Goal: Information Seeking & Learning: Learn about a topic

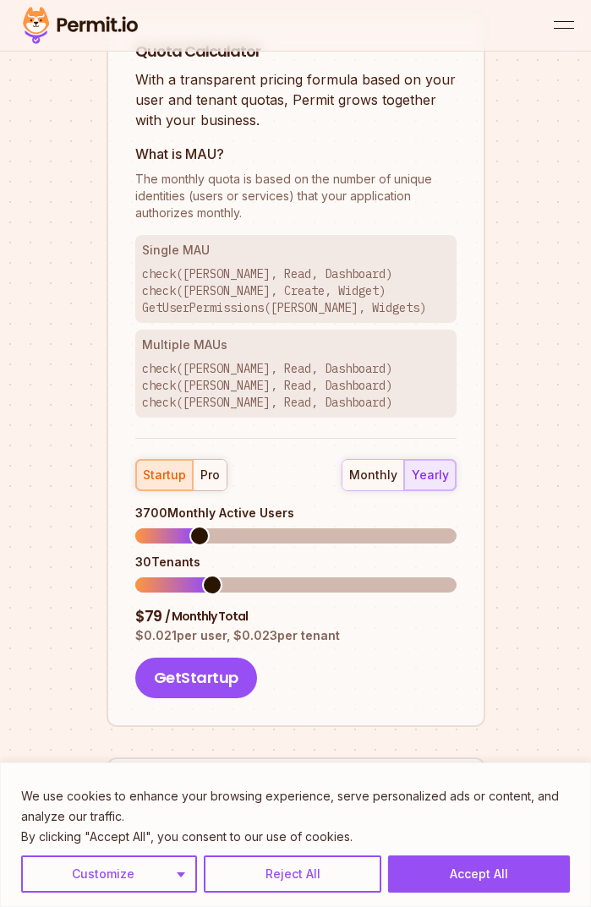
scroll to position [2309, 0]
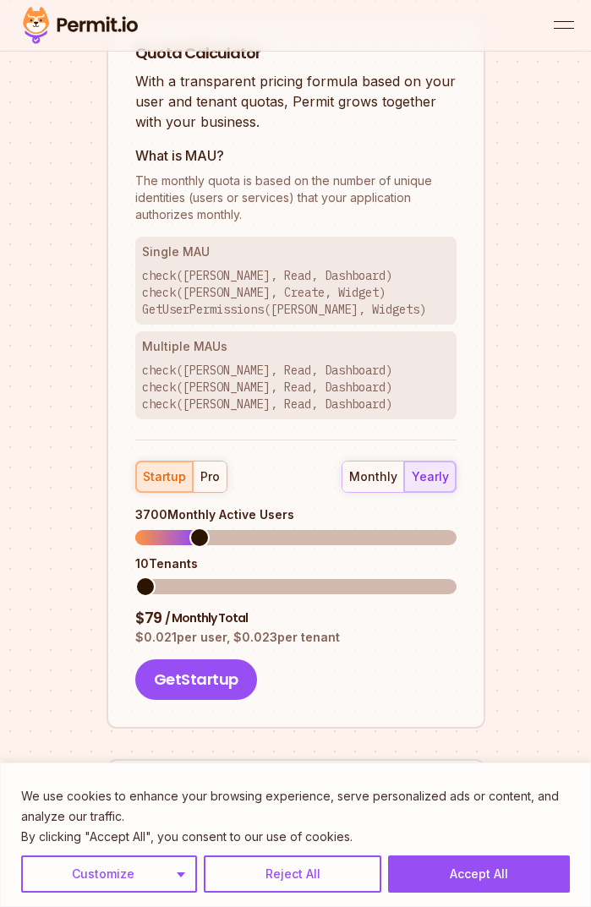
click at [143, 577] on span at bounding box center [145, 587] width 20 height 20
click at [391, 468] on div "monthly" at bounding box center [373, 476] width 48 height 17
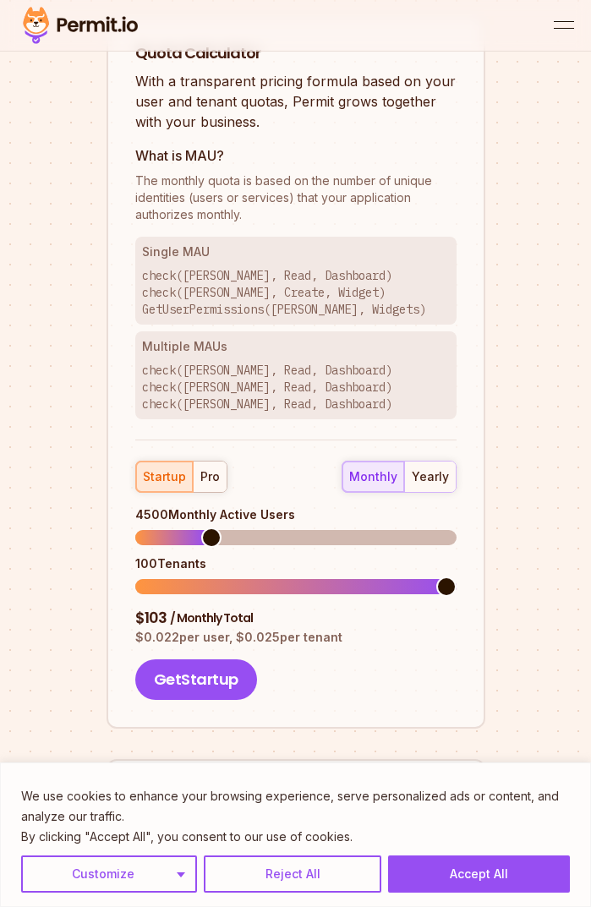
click at [205, 528] on span at bounding box center [211, 538] width 20 height 20
click at [135, 579] on span at bounding box center [135, 586] width 0 height 15
click at [272, 528] on span at bounding box center [274, 538] width 20 height 20
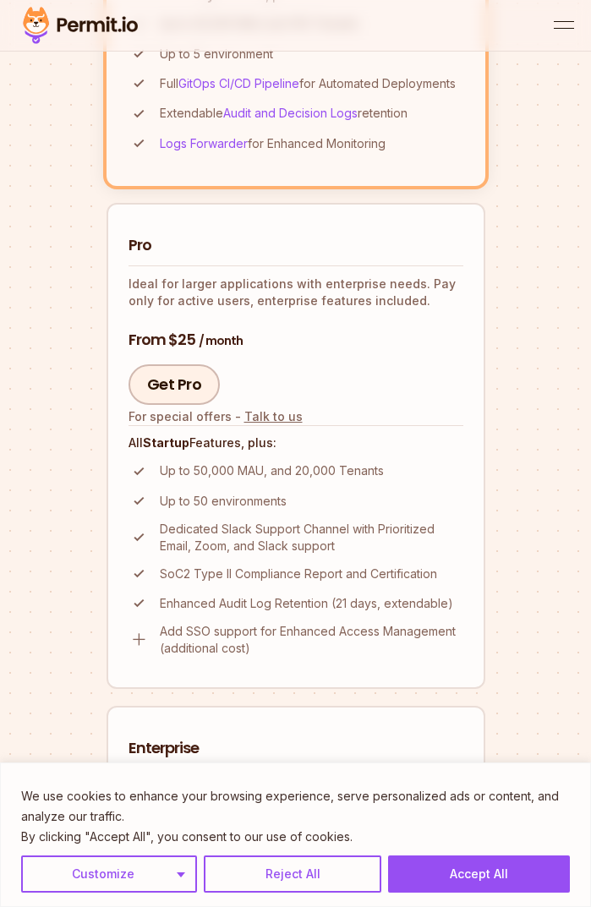
scroll to position [1040, 0]
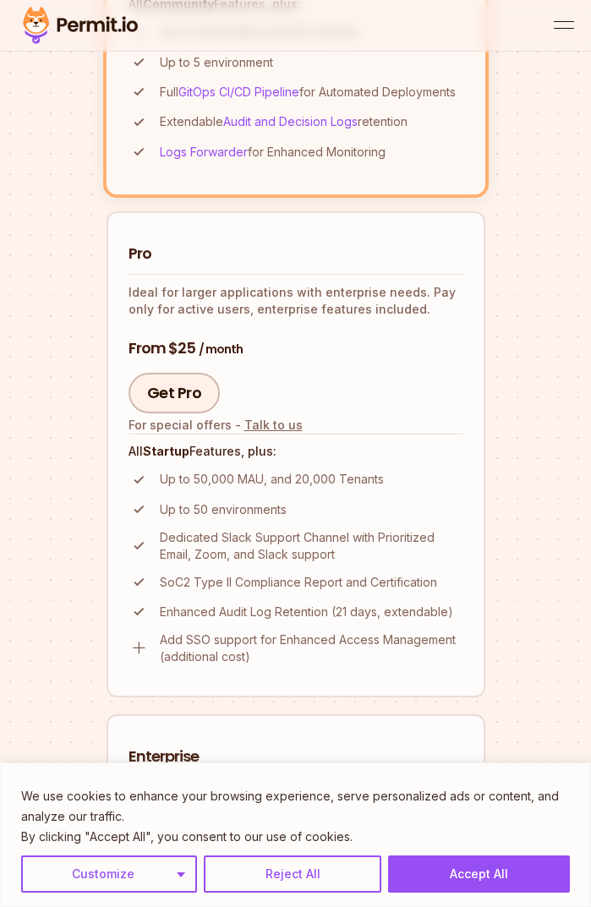
click at [203, 574] on p "SoC2 Type II Compliance Report and Certification" at bounding box center [298, 582] width 277 height 17
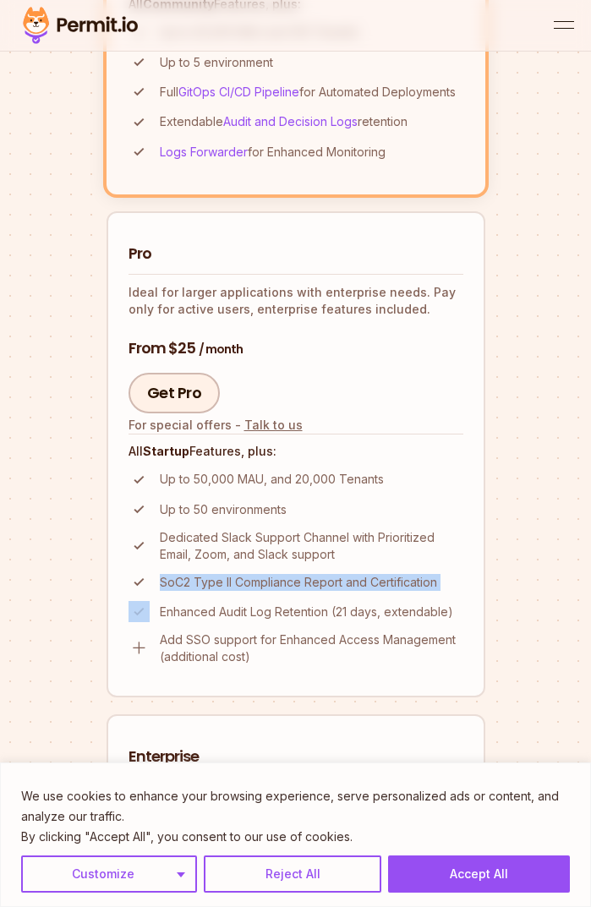
click at [203, 574] on p "SoC2 Type II Compliance Report and Certification" at bounding box center [298, 582] width 277 height 17
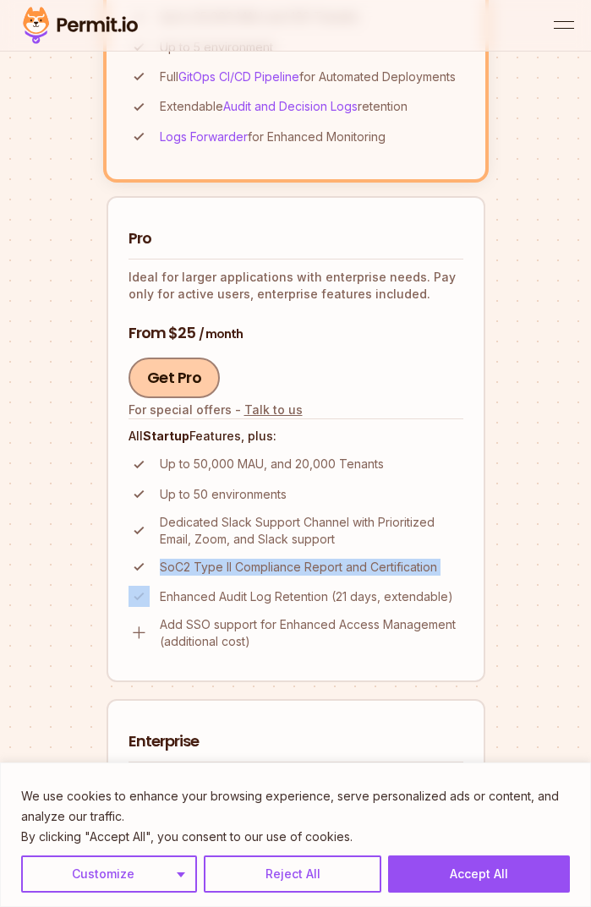
click at [157, 358] on link "Get Pro" at bounding box center [175, 378] width 92 height 41
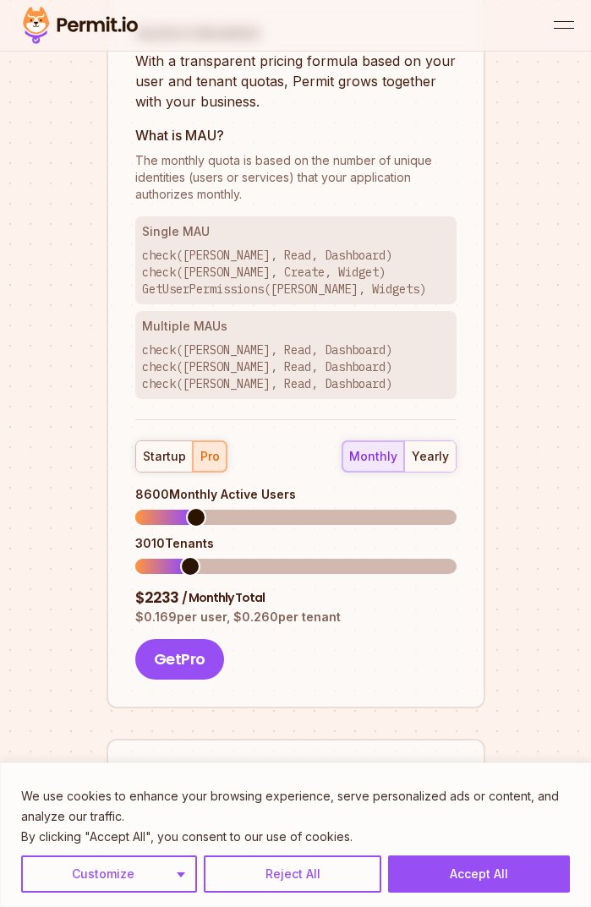
scroll to position [2336, 0]
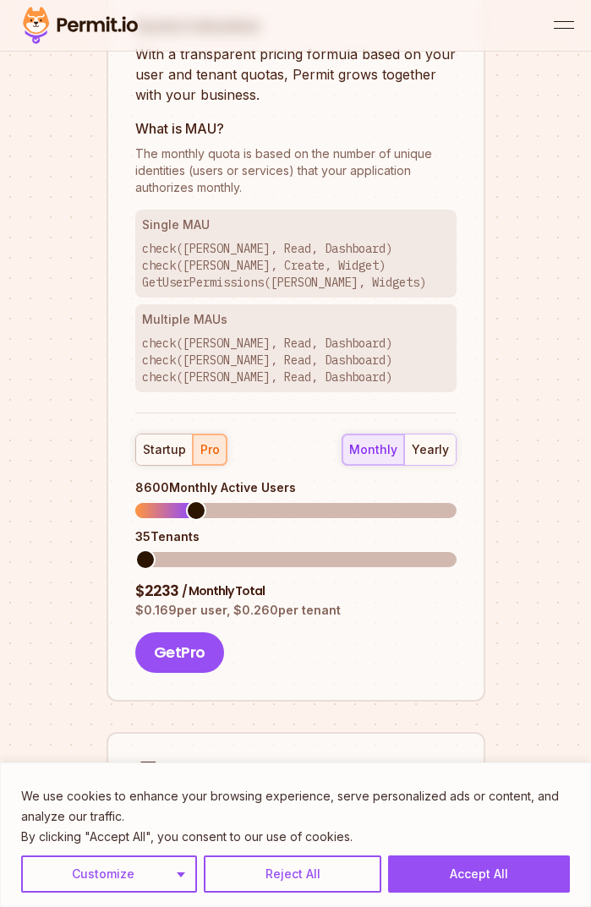
click at [135, 550] on span at bounding box center [145, 560] width 20 height 20
click at [172, 501] on span at bounding box center [180, 511] width 20 height 20
click at [135, 550] on span at bounding box center [145, 560] width 20 height 20
click at [135, 501] on span at bounding box center [145, 511] width 20 height 20
click at [135, 550] on span at bounding box center [145, 560] width 20 height 20
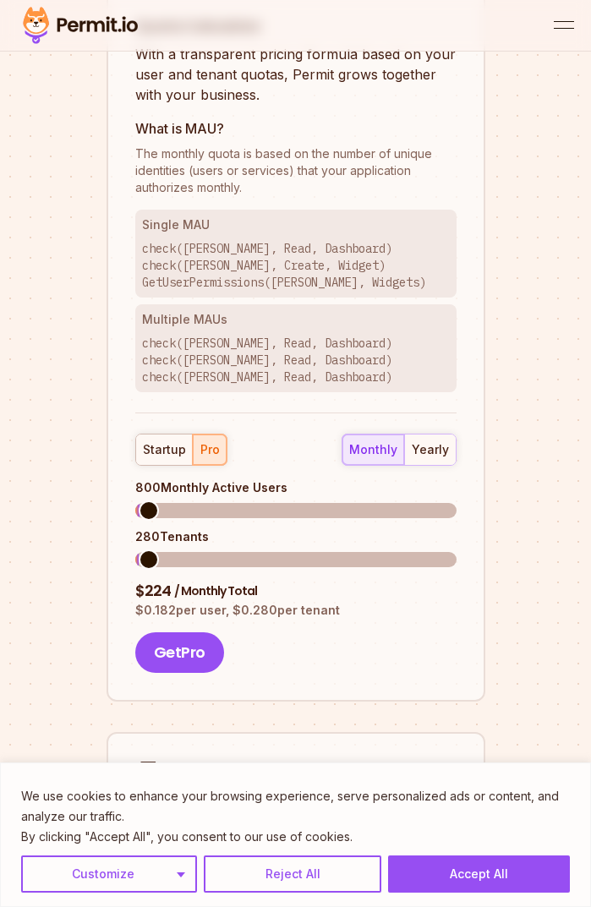
click at [140, 501] on span at bounding box center [149, 511] width 20 height 20
click at [135, 550] on span at bounding box center [145, 560] width 20 height 20
click at [140, 501] on span at bounding box center [150, 511] width 20 height 20
click at [135, 550] on span at bounding box center [145, 560] width 20 height 20
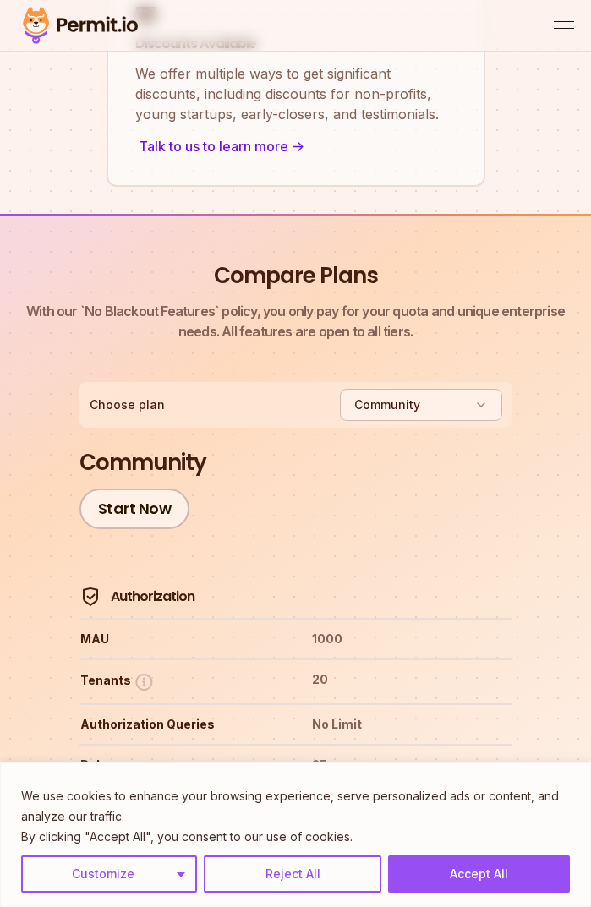
scroll to position [3357, 0]
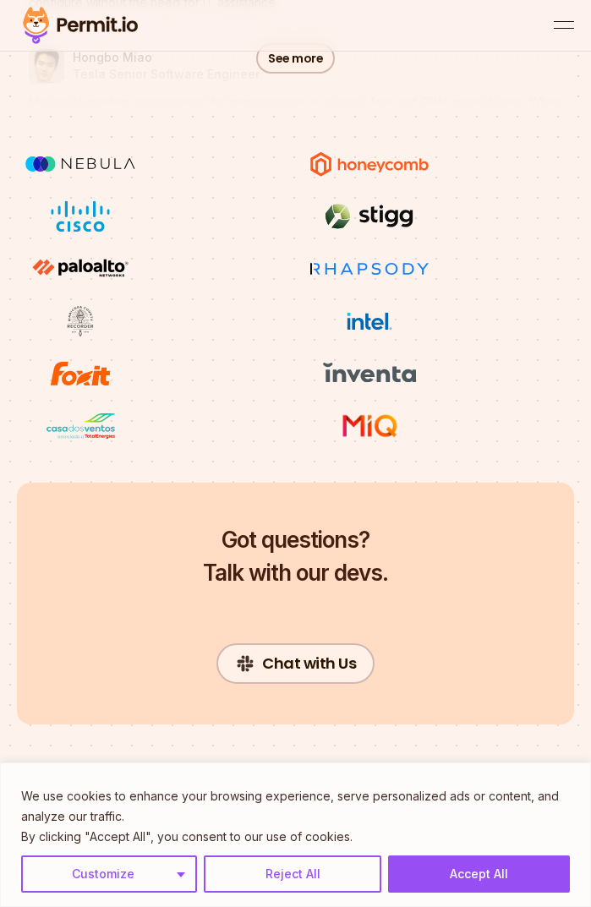
scroll to position [9508, 0]
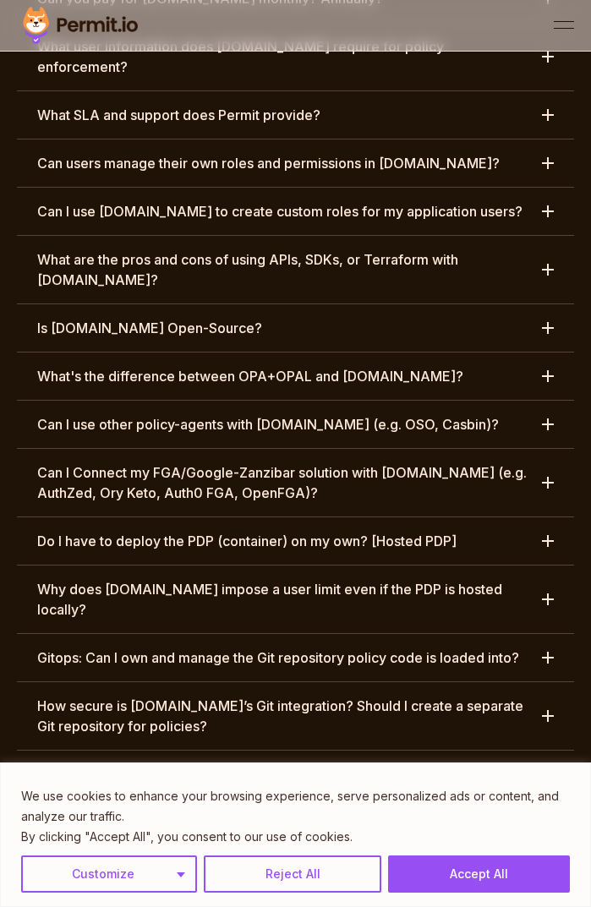
click at [438, 531] on h3 "Do I have to deploy the PDP (container) on my own? [Hosted PDP]" at bounding box center [246, 541] width 419 height 20
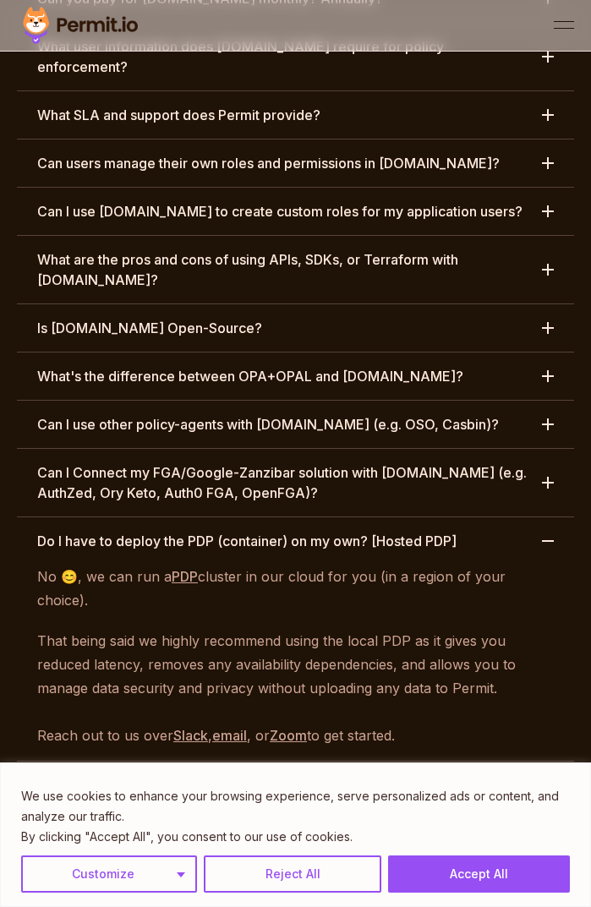
click at [438, 531] on h3 "Do I have to deploy the PDP (container) on my own? [Hosted PDP]" at bounding box center [246, 541] width 419 height 20
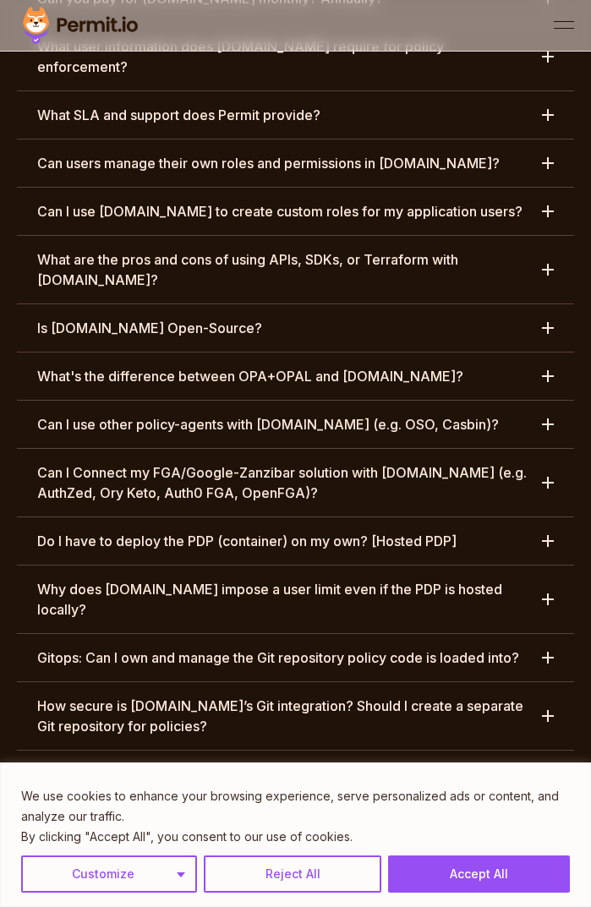
click at [462, 579] on h3 "Why does [DOMAIN_NAME] impose a user limit even if the PDP is hosted locally?" at bounding box center [284, 599] width 495 height 41
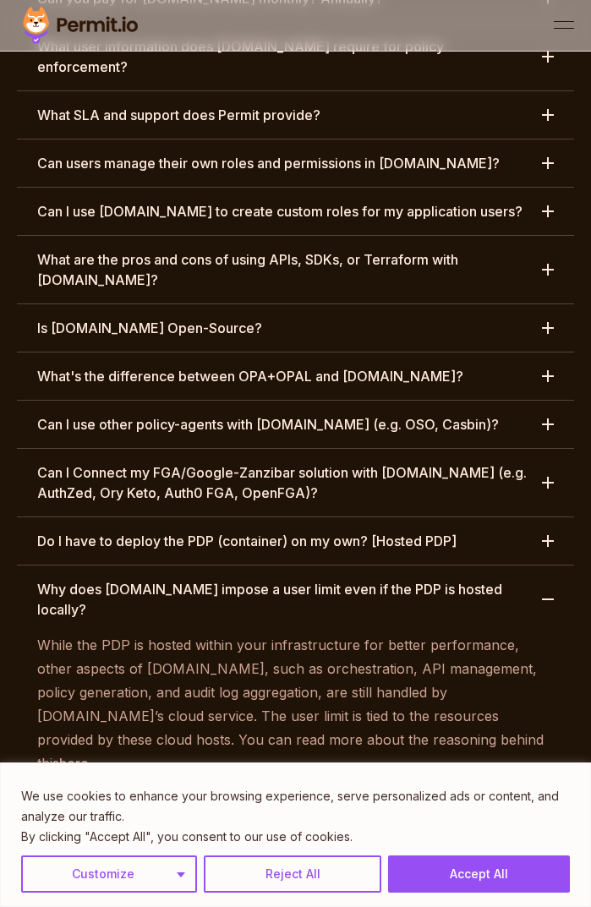
click at [462, 579] on h3 "Why does [DOMAIN_NAME] impose a user limit even if the PDP is hosted locally?" at bounding box center [284, 599] width 495 height 41
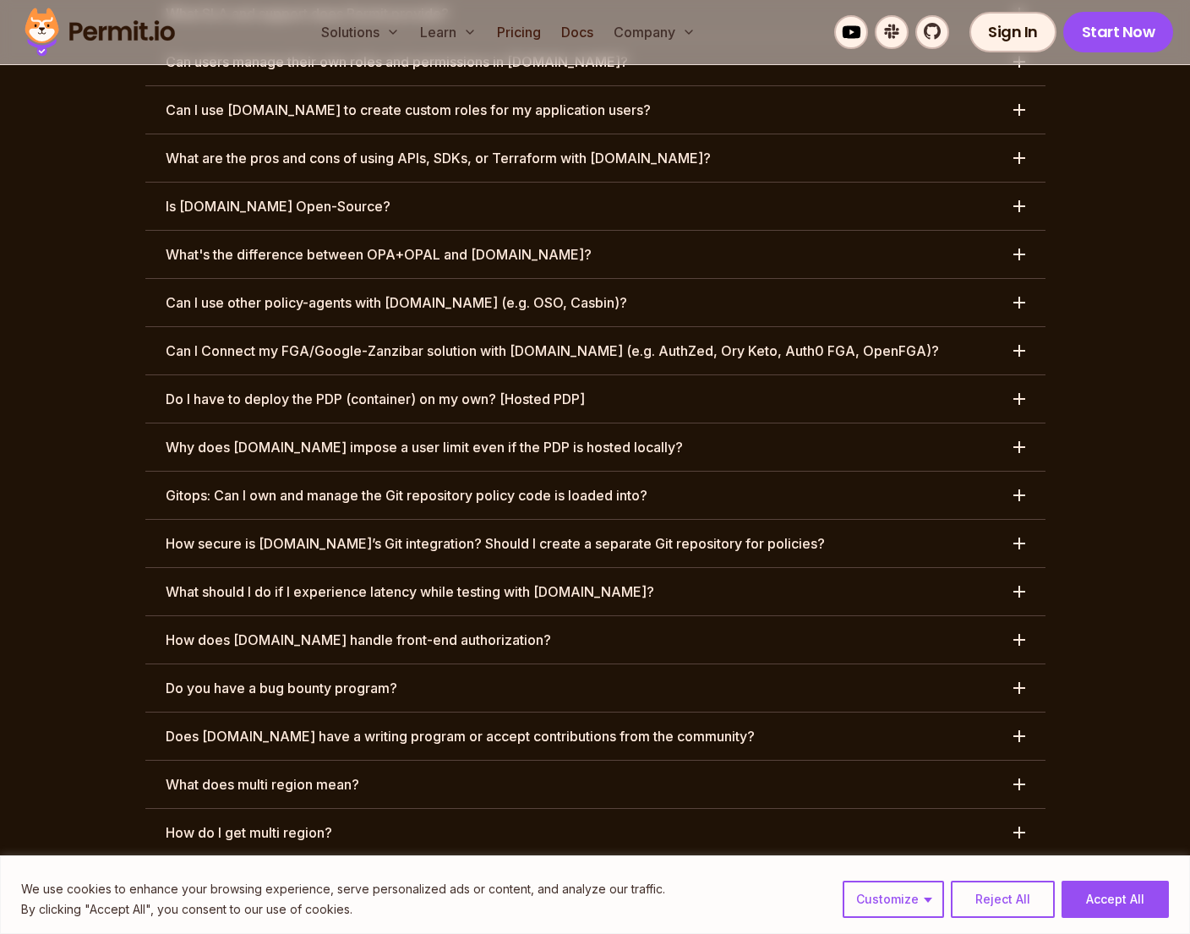
scroll to position [8346, 0]
